Goal: Find contact information: Find contact information

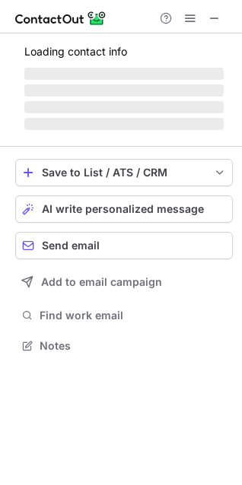
scroll to position [369, 242]
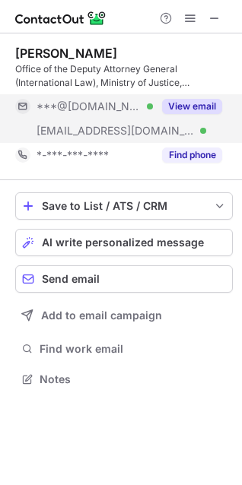
click at [195, 103] on button "View email" at bounding box center [192, 106] width 60 height 15
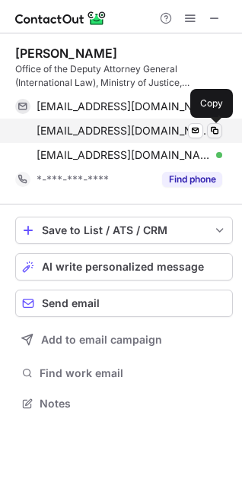
click at [216, 134] on span at bounding box center [214, 131] width 12 height 12
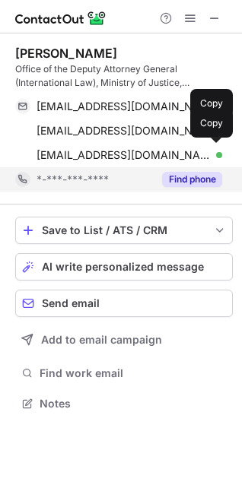
click at [193, 182] on button "Find phone" at bounding box center [192, 179] width 60 height 15
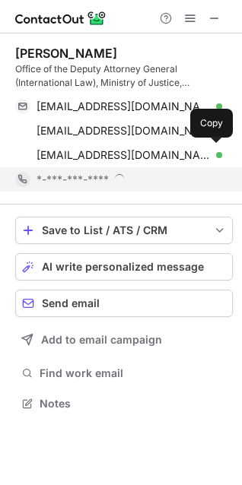
scroll to position [403, 242]
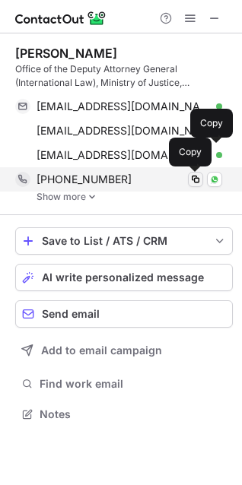
click at [196, 181] on span at bounding box center [195, 179] width 12 height 12
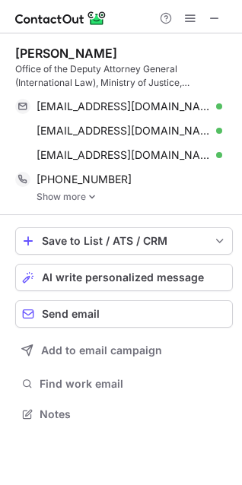
click at [90, 195] on img at bounding box center [91, 196] width 9 height 11
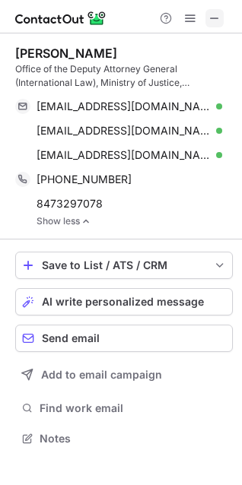
click at [220, 20] on span at bounding box center [214, 18] width 12 height 12
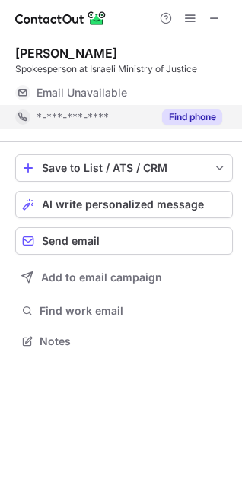
scroll to position [355, 242]
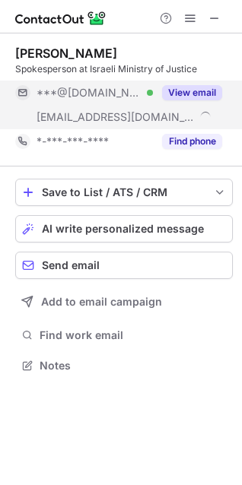
click at [203, 92] on button "View email" at bounding box center [192, 92] width 60 height 15
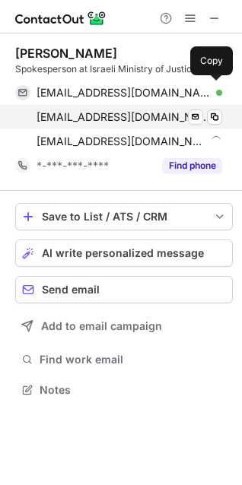
scroll to position [379, 242]
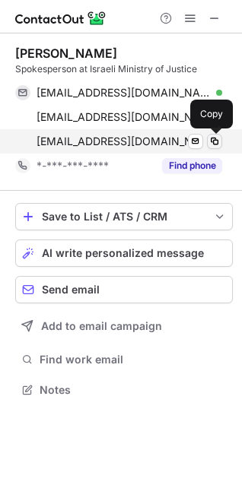
click at [216, 139] on span at bounding box center [214, 141] width 12 height 12
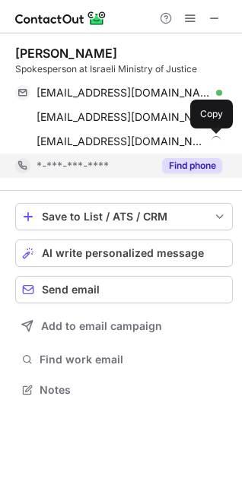
click at [172, 172] on button "Find phone" at bounding box center [192, 165] width 60 height 15
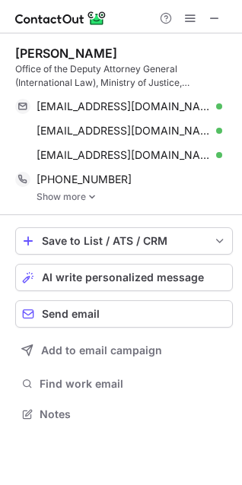
scroll to position [403, 242]
